Goal: Information Seeking & Learning: Learn about a topic

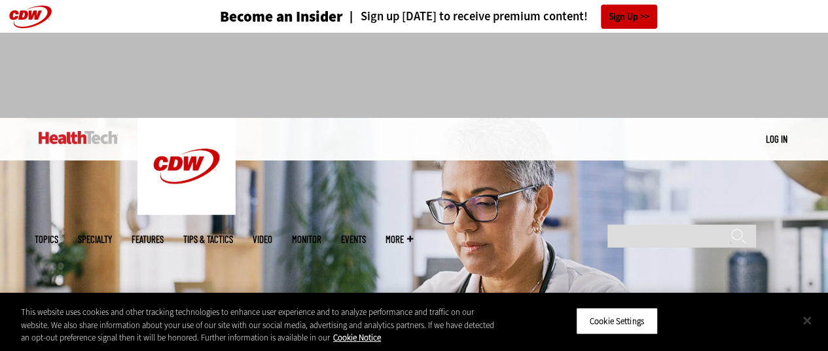
click at [806, 323] on button "Close" at bounding box center [807, 320] width 29 height 29
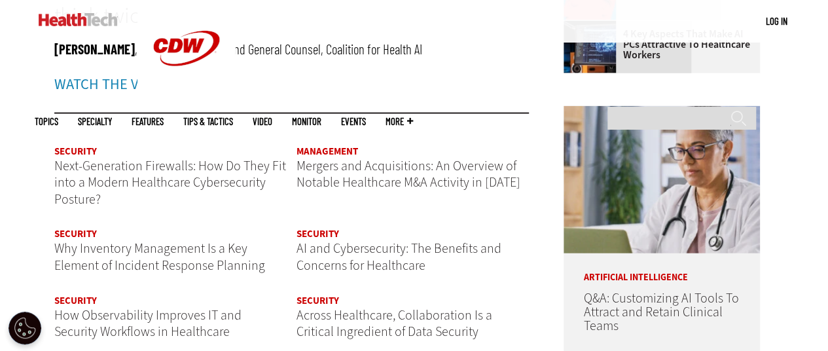
scroll to position [1501, 0]
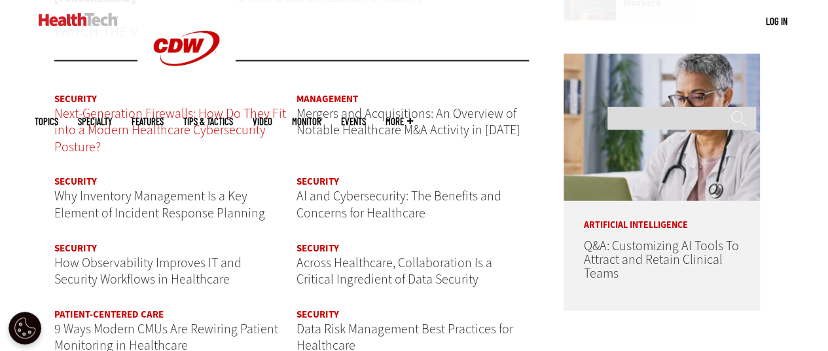
click at [262, 119] on span "Next-Generation Firewalls: How Do They Fit into a Modern Healthcare Cybersecuri…" at bounding box center [170, 130] width 232 height 51
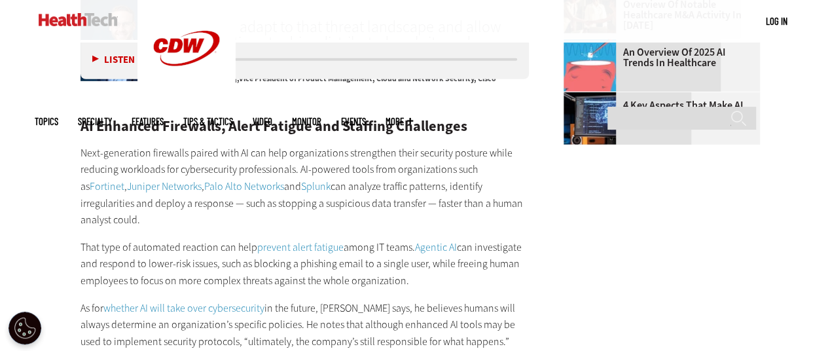
scroll to position [2209, 0]
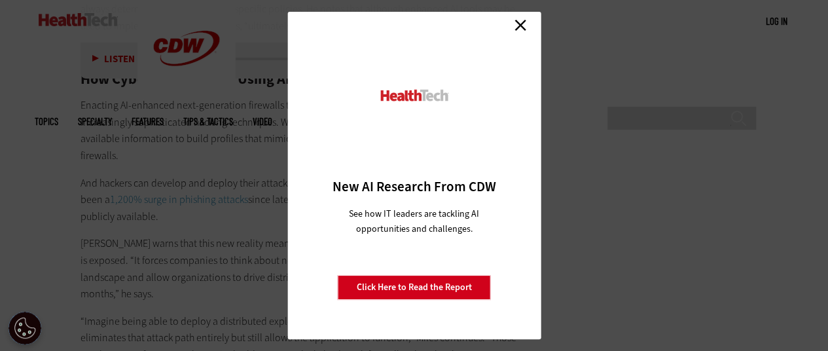
click at [517, 24] on link "Close" at bounding box center [521, 25] width 20 height 20
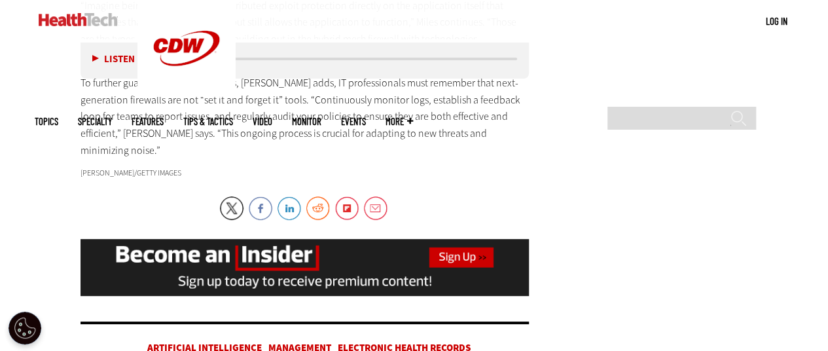
scroll to position [2840, 0]
